Goal: Information Seeking & Learning: Learn about a topic

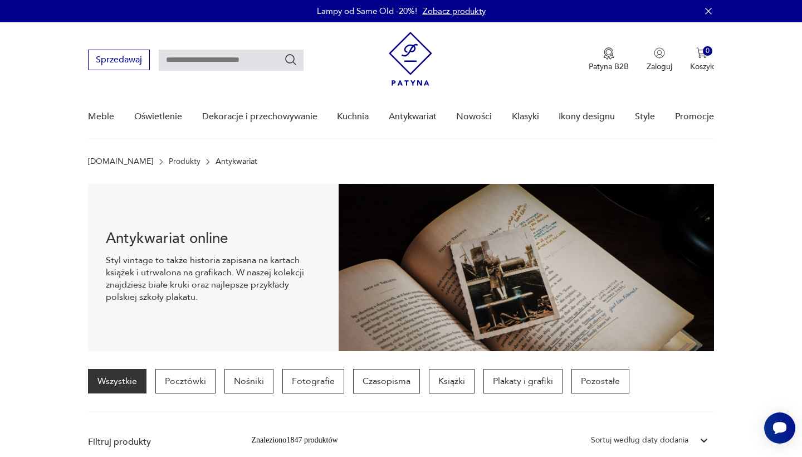
click at [229, 57] on input "text" at bounding box center [231, 60] width 145 height 21
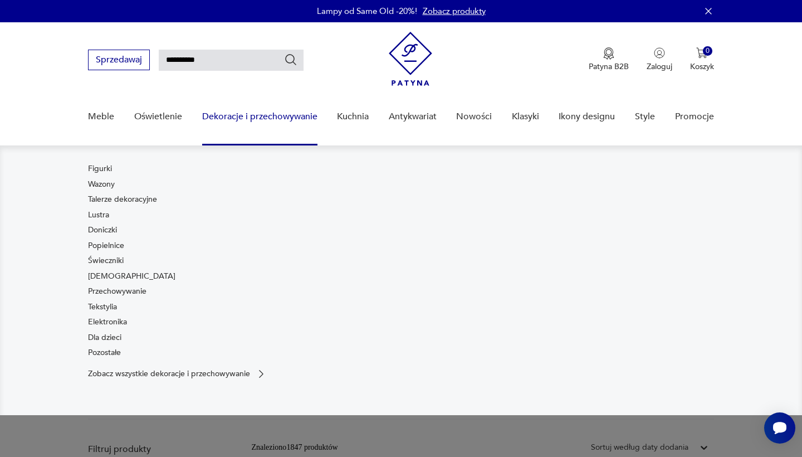
type input "**********"
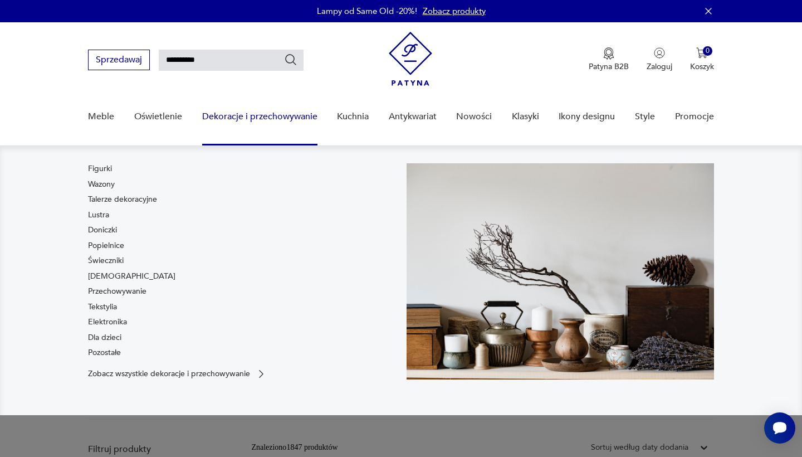
type input "**********"
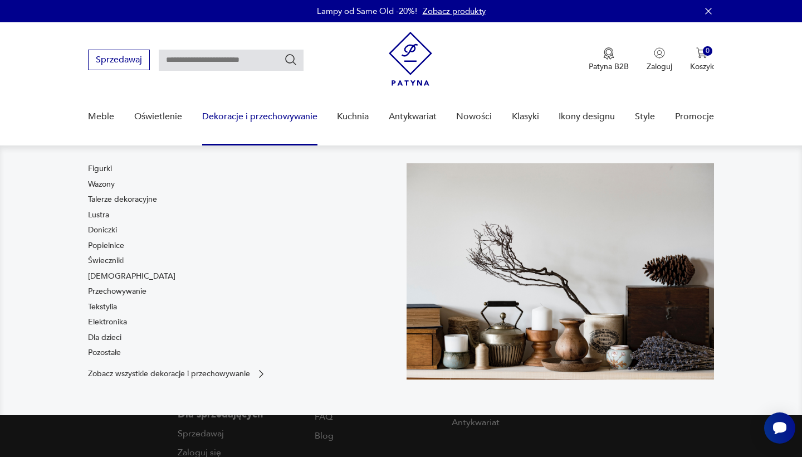
type input "**********"
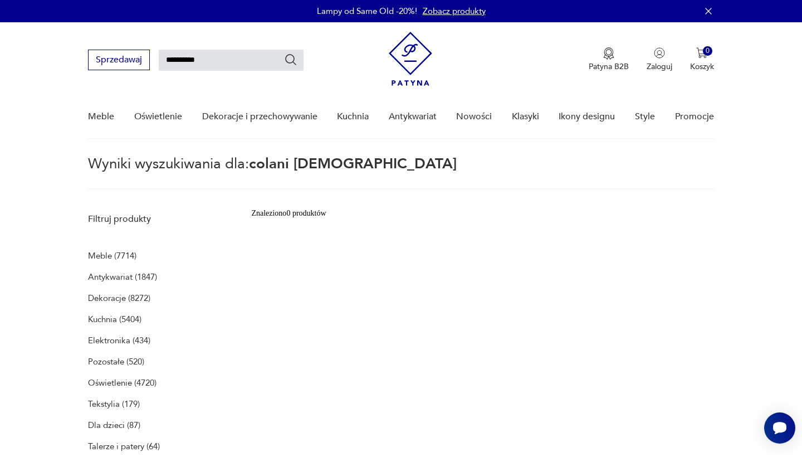
click at [292, 63] on icon "Szukaj" at bounding box center [290, 59] width 13 height 13
click at [290, 53] on icon "Szukaj" at bounding box center [290, 59] width 13 height 13
click at [292, 55] on icon "Szukaj" at bounding box center [291, 59] width 11 height 11
click at [609, 53] on div "Zaloguj się jako klient Zaloguj się jako sprzedawca Zarejestruj się jako klient…" at bounding box center [650, 106] width 128 height 169
click at [614, 70] on div "Zaloguj się jako klient Zaloguj się jako sprzedawca Zarejestruj się jako klient…" at bounding box center [650, 106] width 128 height 169
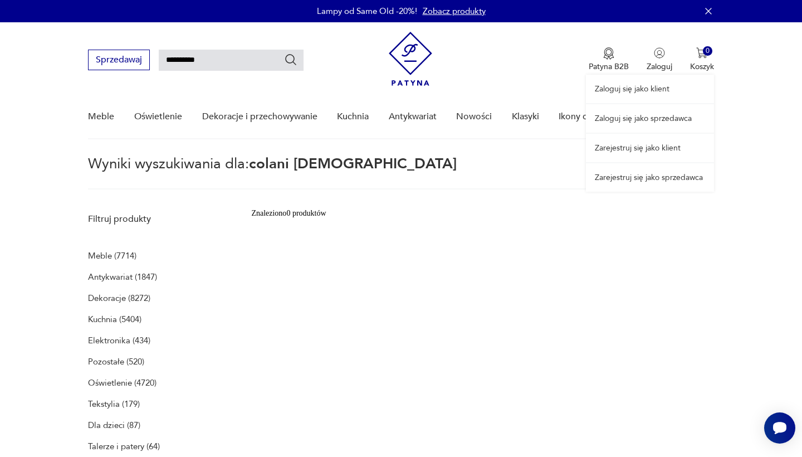
click at [632, 177] on link "Zarejestruj się jako sprzedawca" at bounding box center [650, 177] width 128 height 28
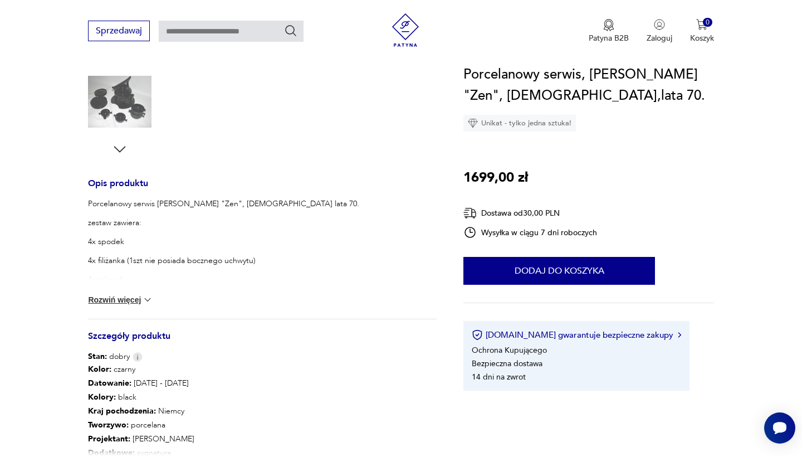
scroll to position [350, 0]
click at [148, 298] on img at bounding box center [147, 299] width 11 height 11
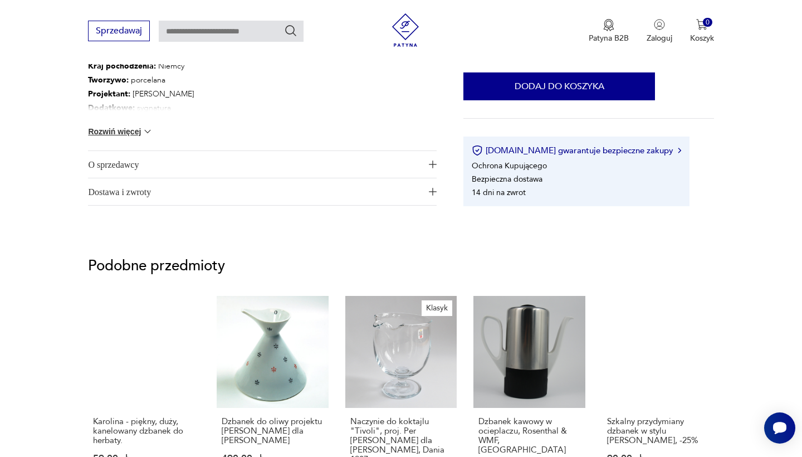
scroll to position [700, 0]
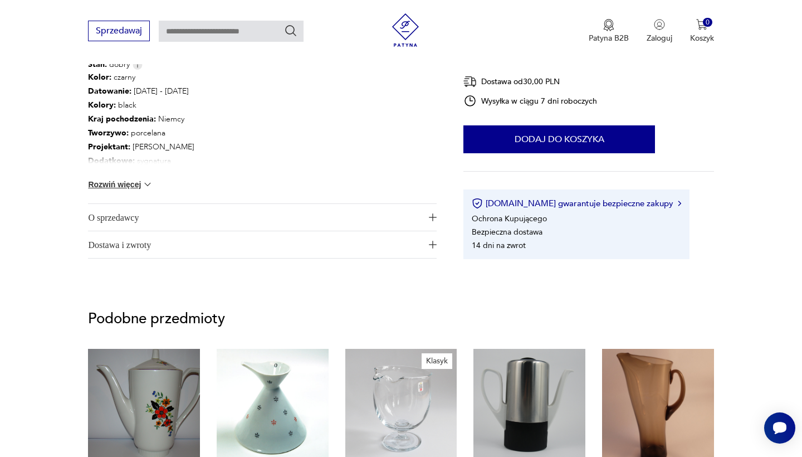
click at [135, 215] on span "O sprzedawcy" at bounding box center [254, 217] width 333 height 27
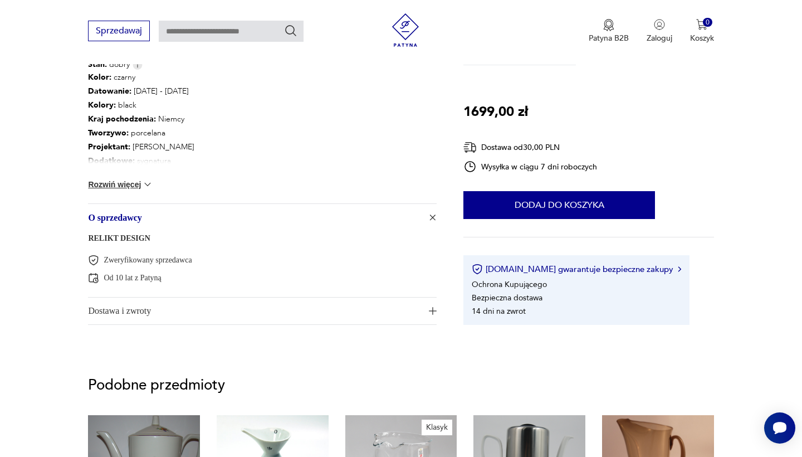
scroll to position [784, 0]
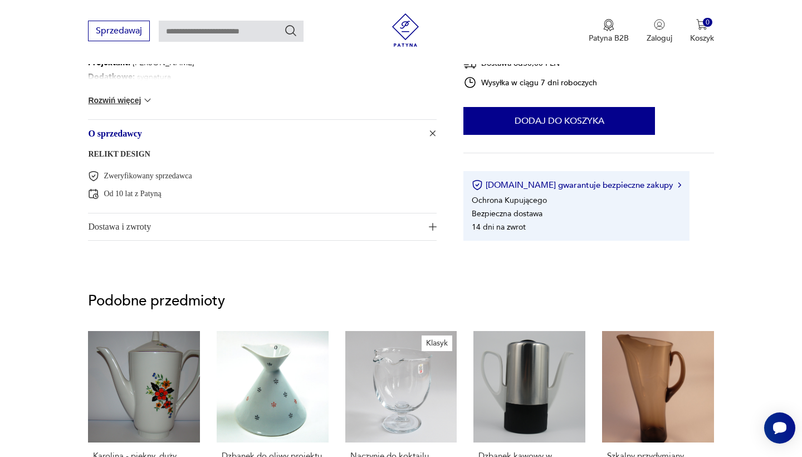
click at [140, 227] on span "Dostawa i zwroty" at bounding box center [254, 226] width 333 height 27
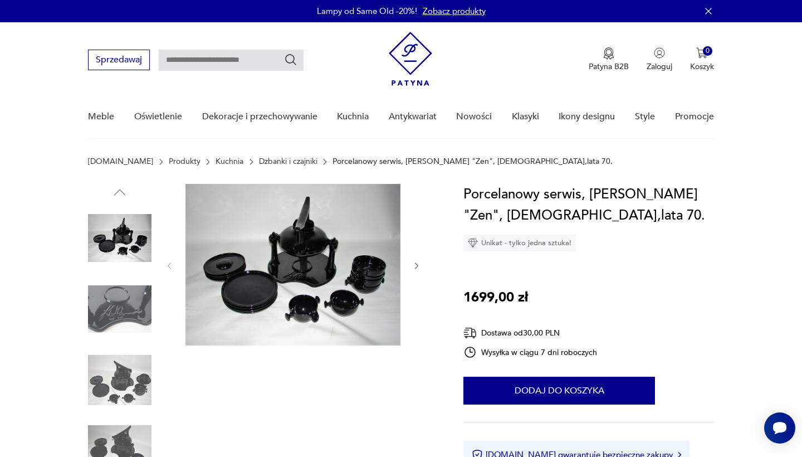
scroll to position [0, 0]
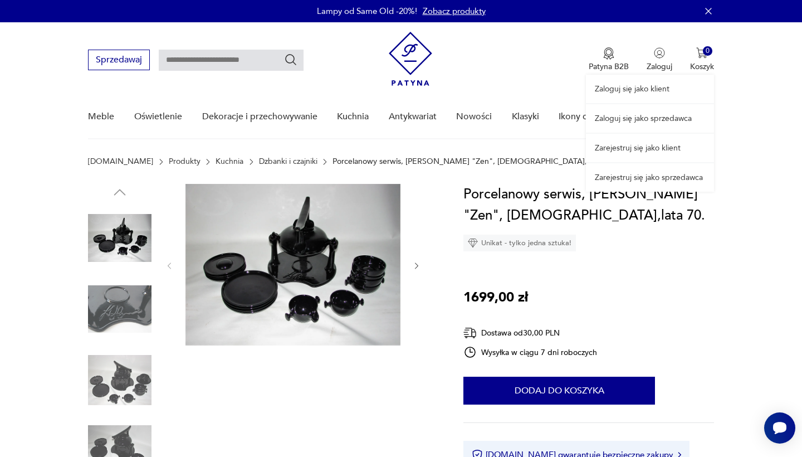
click at [661, 177] on link "Zarejestruj się jako sprzedawca" at bounding box center [650, 177] width 128 height 28
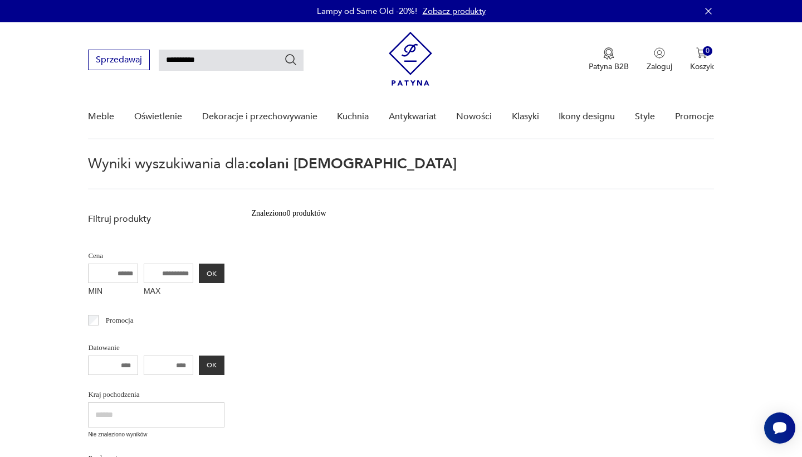
scroll to position [-3, 0]
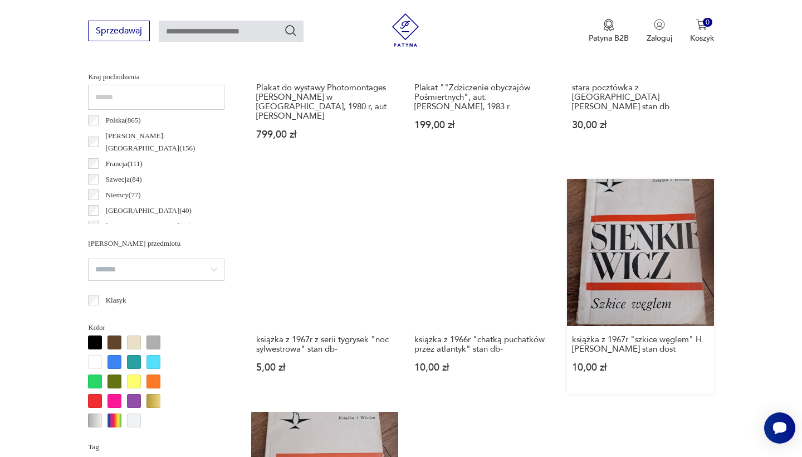
scroll to position [478, 0]
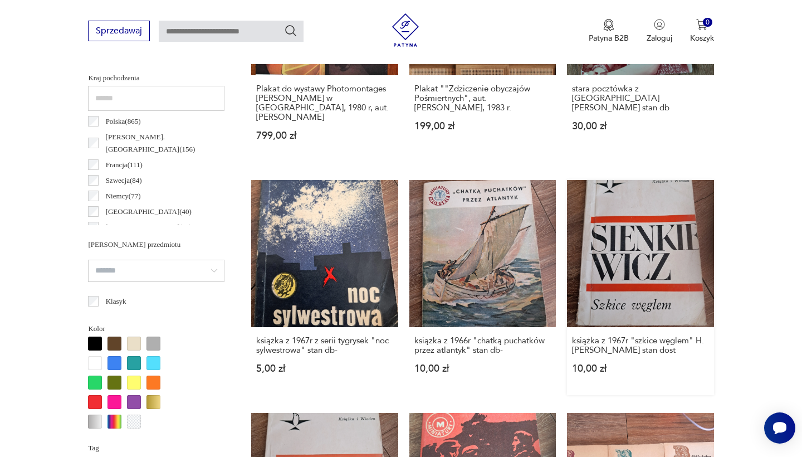
click at [567, 213] on link "książka z 1967r "szkice węglem" H. Sienkiewicza stan dost 10,00 zł" at bounding box center [640, 287] width 146 height 214
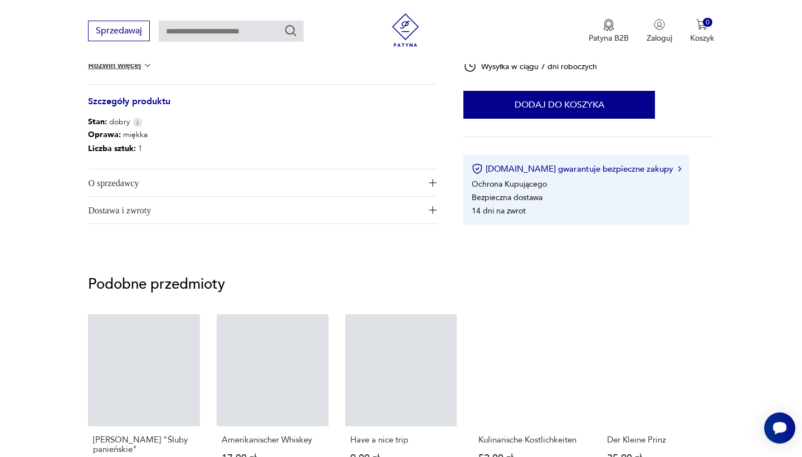
scroll to position [476, 0]
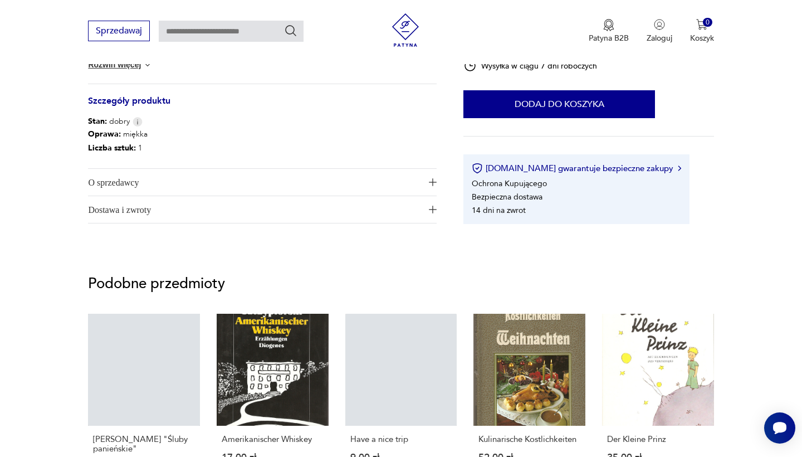
click at [132, 180] on span "O sprzedawcy" at bounding box center [254, 182] width 333 height 27
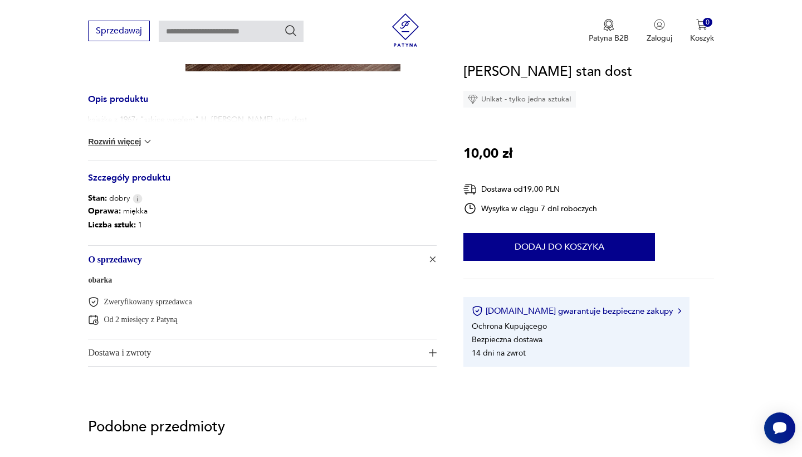
scroll to position [398, 0]
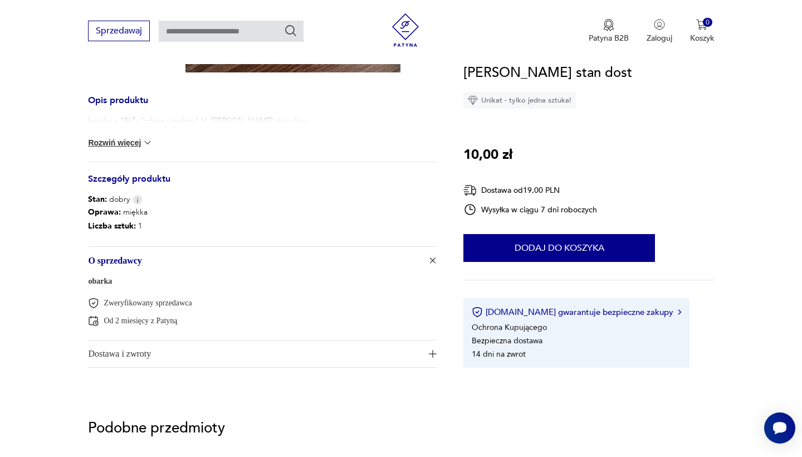
click at [104, 280] on link "obarka" at bounding box center [100, 281] width 24 height 8
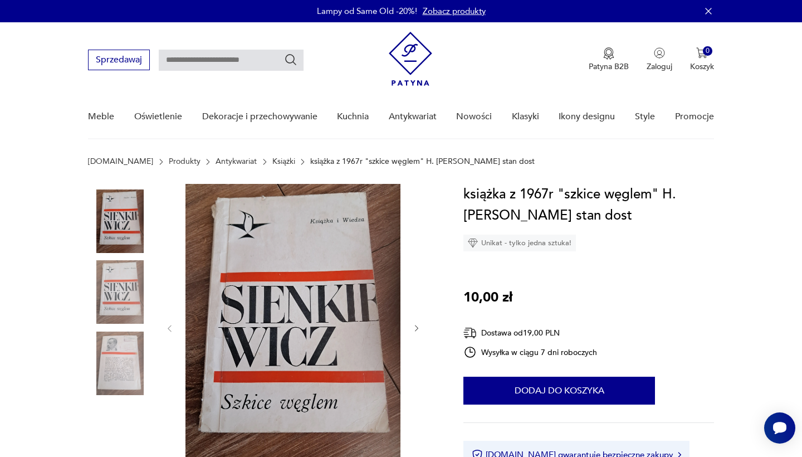
scroll to position [398, 0]
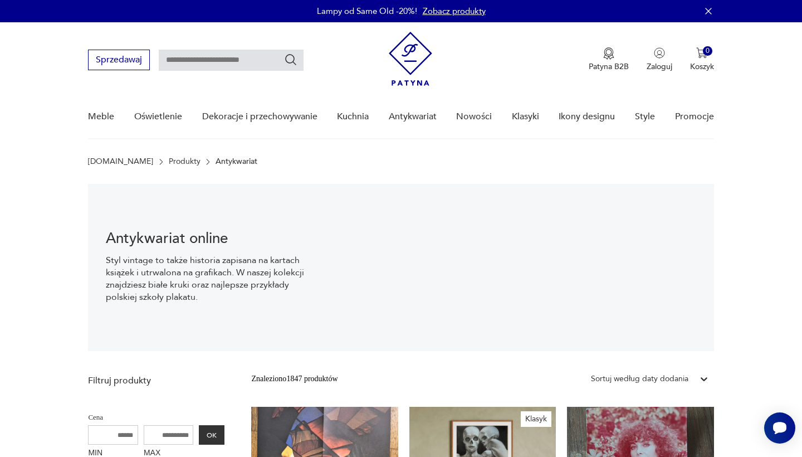
scroll to position [1, 0]
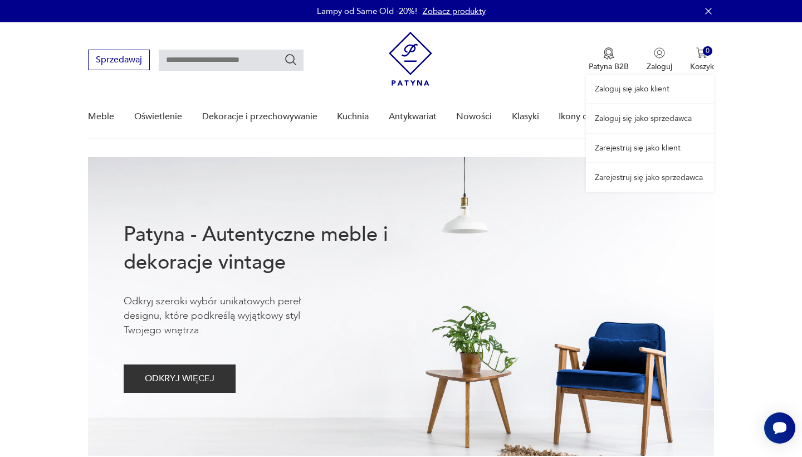
click at [644, 173] on link "Zarejestruj się jako sprzedawca" at bounding box center [650, 177] width 128 height 28
